Goal: Register for event/course

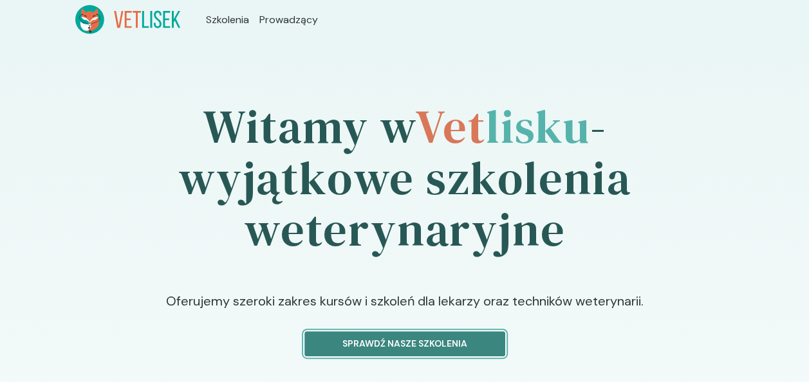
click at [404, 339] on p "Sprawdź nasze szkolenia" at bounding box center [404, 344] width 179 height 14
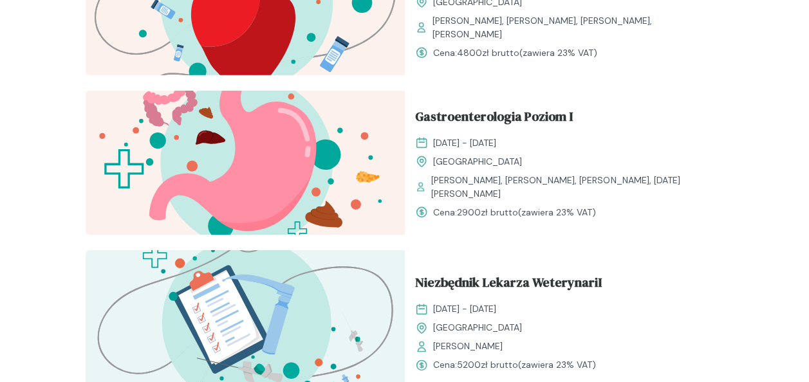
scroll to position [1992, 0]
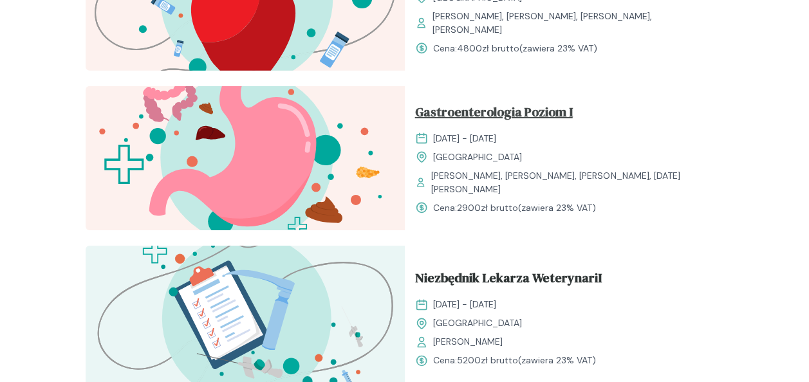
click at [469, 113] on span "Gastroenterologia Poziom I" at bounding box center [494, 114] width 158 height 24
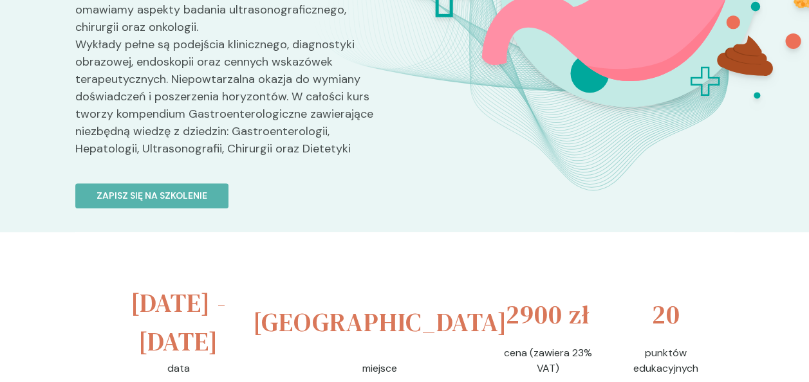
scroll to position [299, 0]
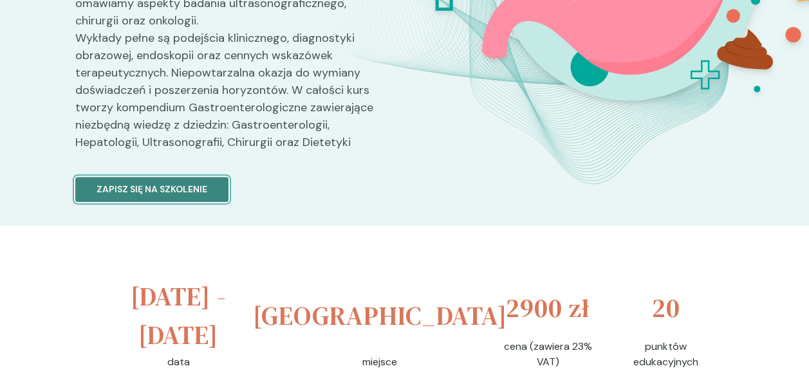
click at [102, 189] on p "Zapisz się na szkolenie" at bounding box center [152, 190] width 111 height 14
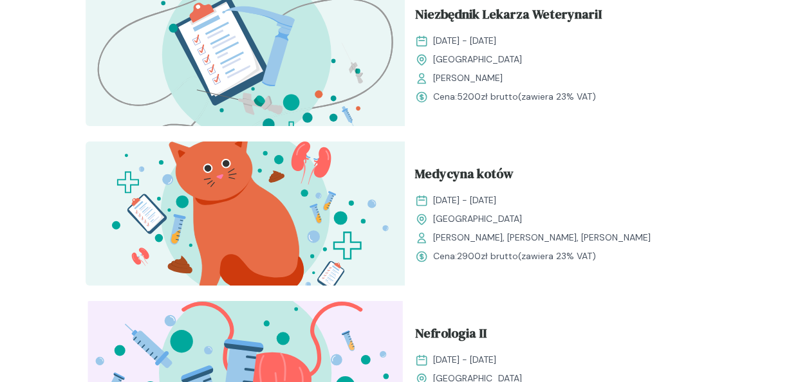
scroll to position [2260, 0]
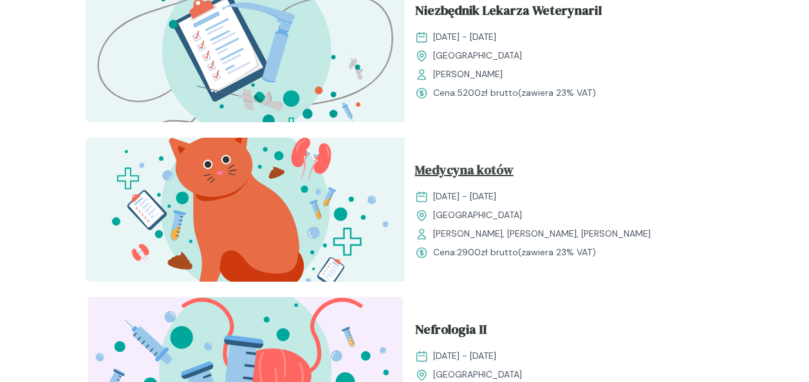
click at [462, 176] on span "Medycyna kotów" at bounding box center [464, 172] width 98 height 24
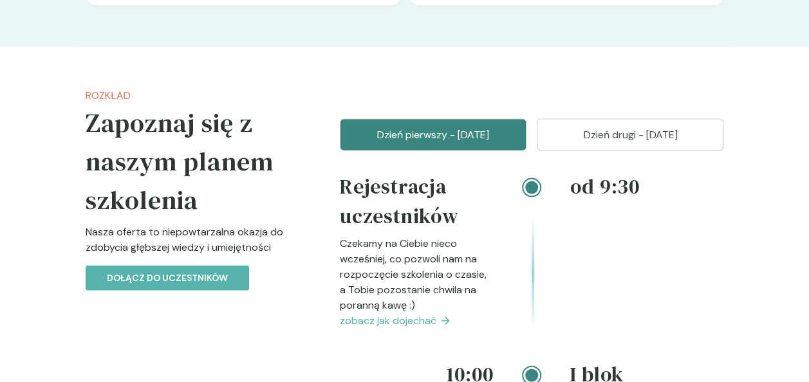
scroll to position [1285, 0]
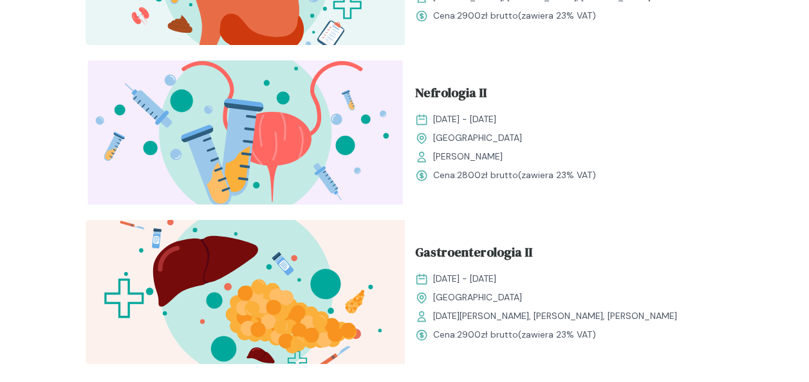
scroll to position [2544, 0]
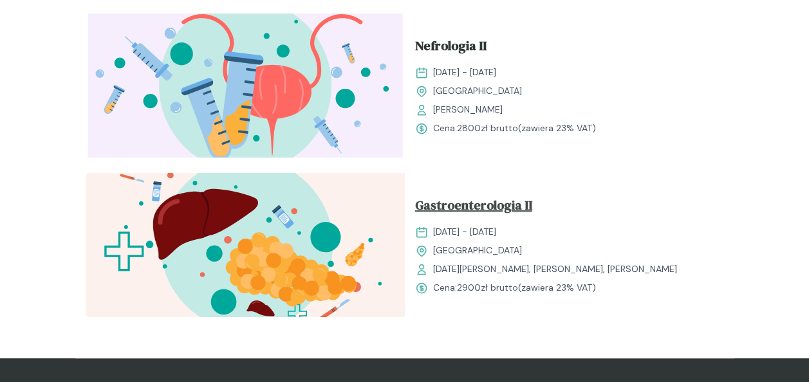
click at [463, 203] on span "Gastroenterologia II" at bounding box center [473, 208] width 117 height 24
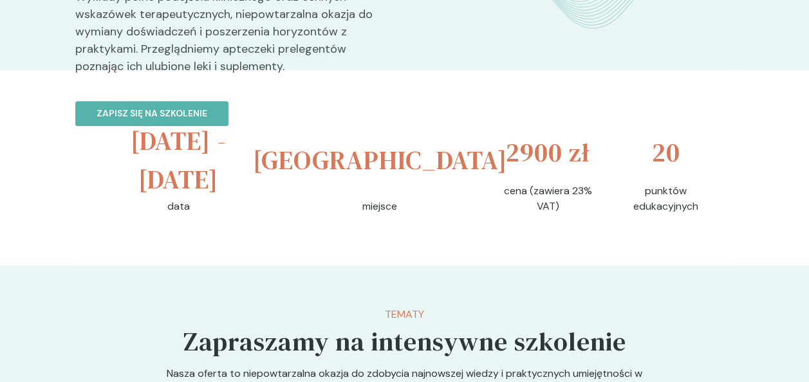
scroll to position [398, 0]
